Goal: Transaction & Acquisition: Register for event/course

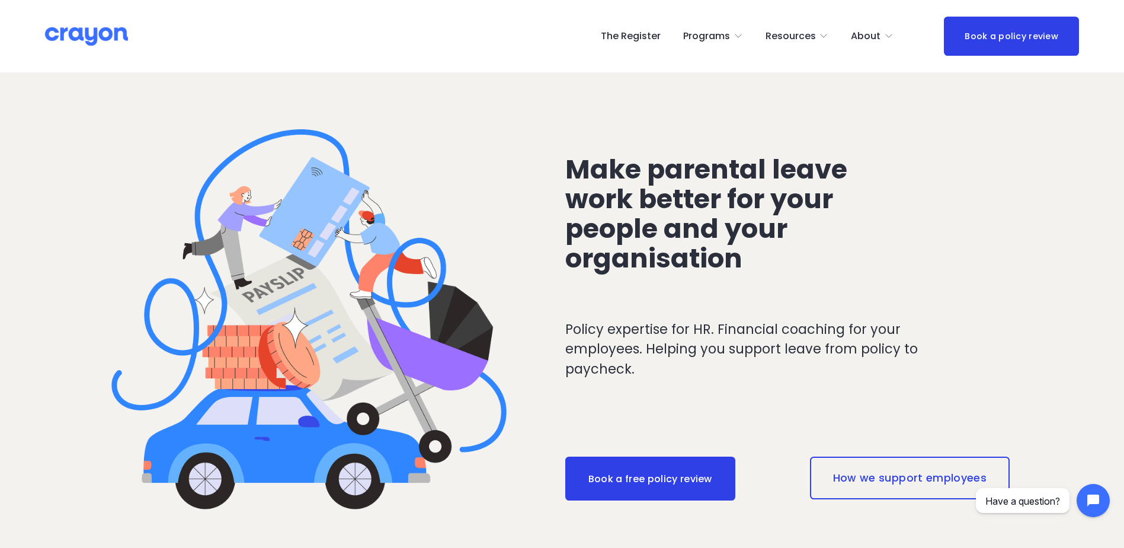
click at [643, 26] on div "The Register Programs Pulse: Annual Financial Health Check Nest: Baby Prep" at bounding box center [469, 36] width 849 height 21
click at [628, 43] on link "The Register" at bounding box center [631, 36] width 60 height 19
click at [612, 34] on link "The Register" at bounding box center [631, 36] width 60 height 19
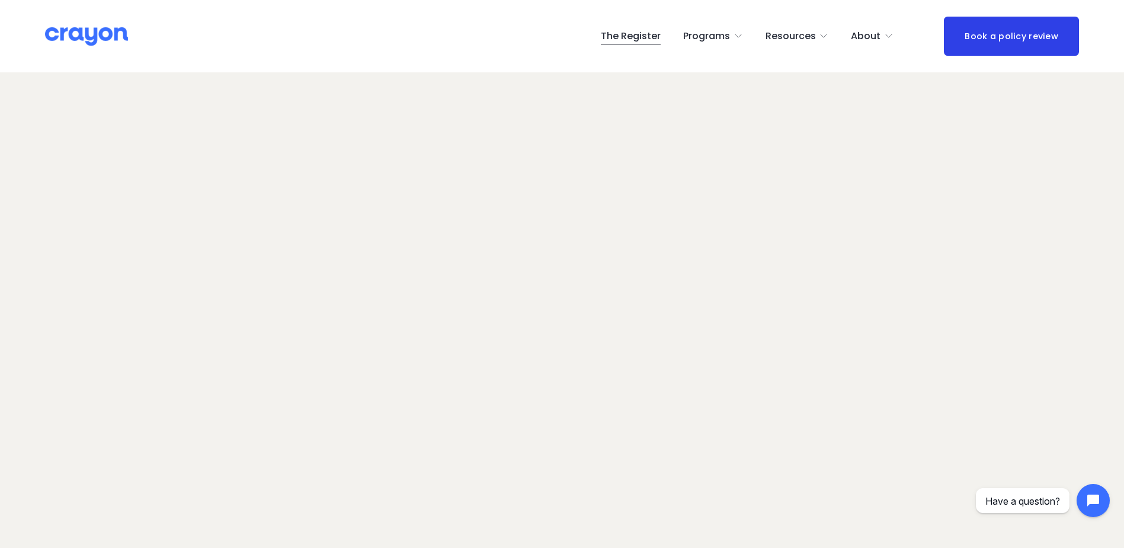
scroll to position [75, 0]
